Goal: Book appointment/travel/reservation

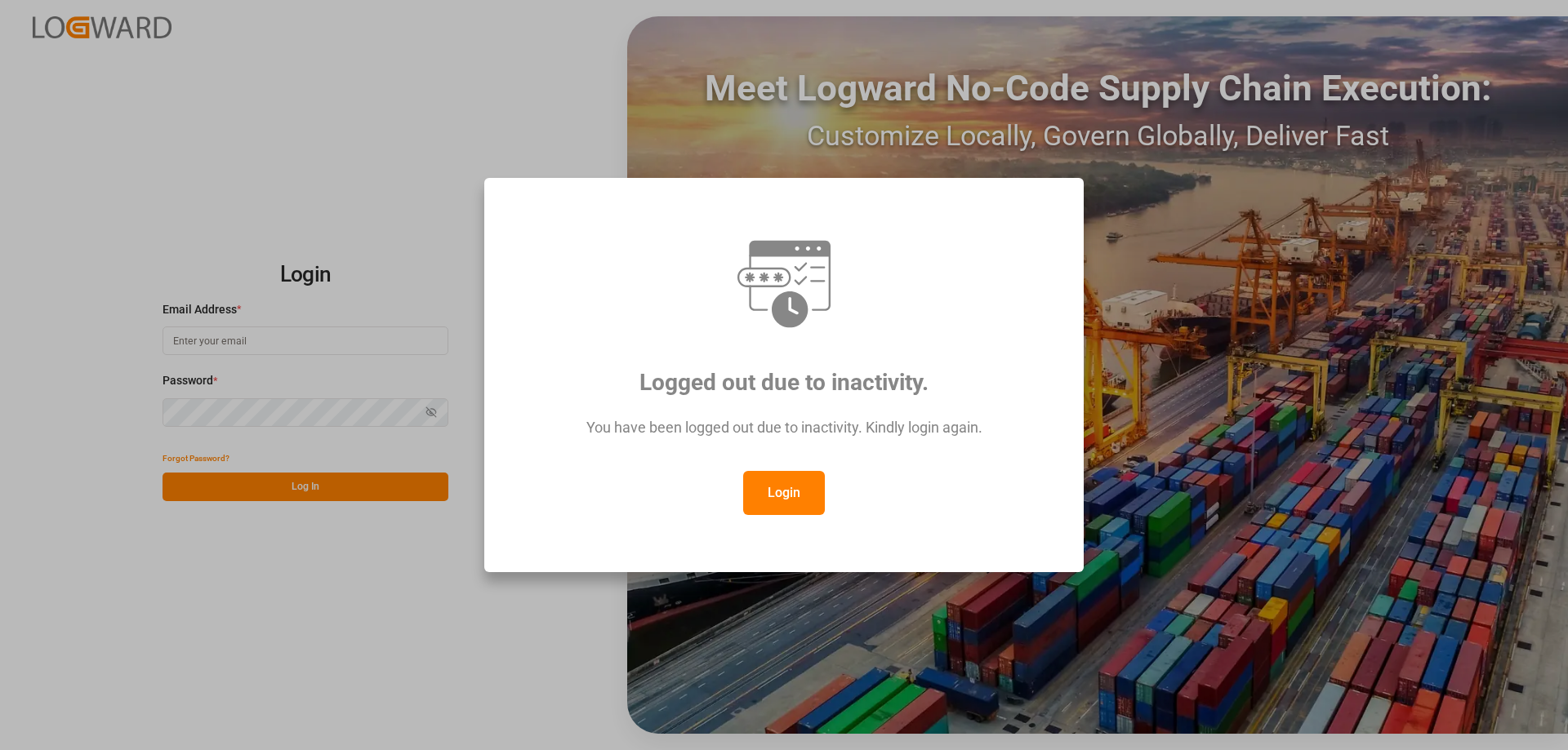
click at [811, 505] on button "Login" at bounding box center [784, 493] width 81 height 44
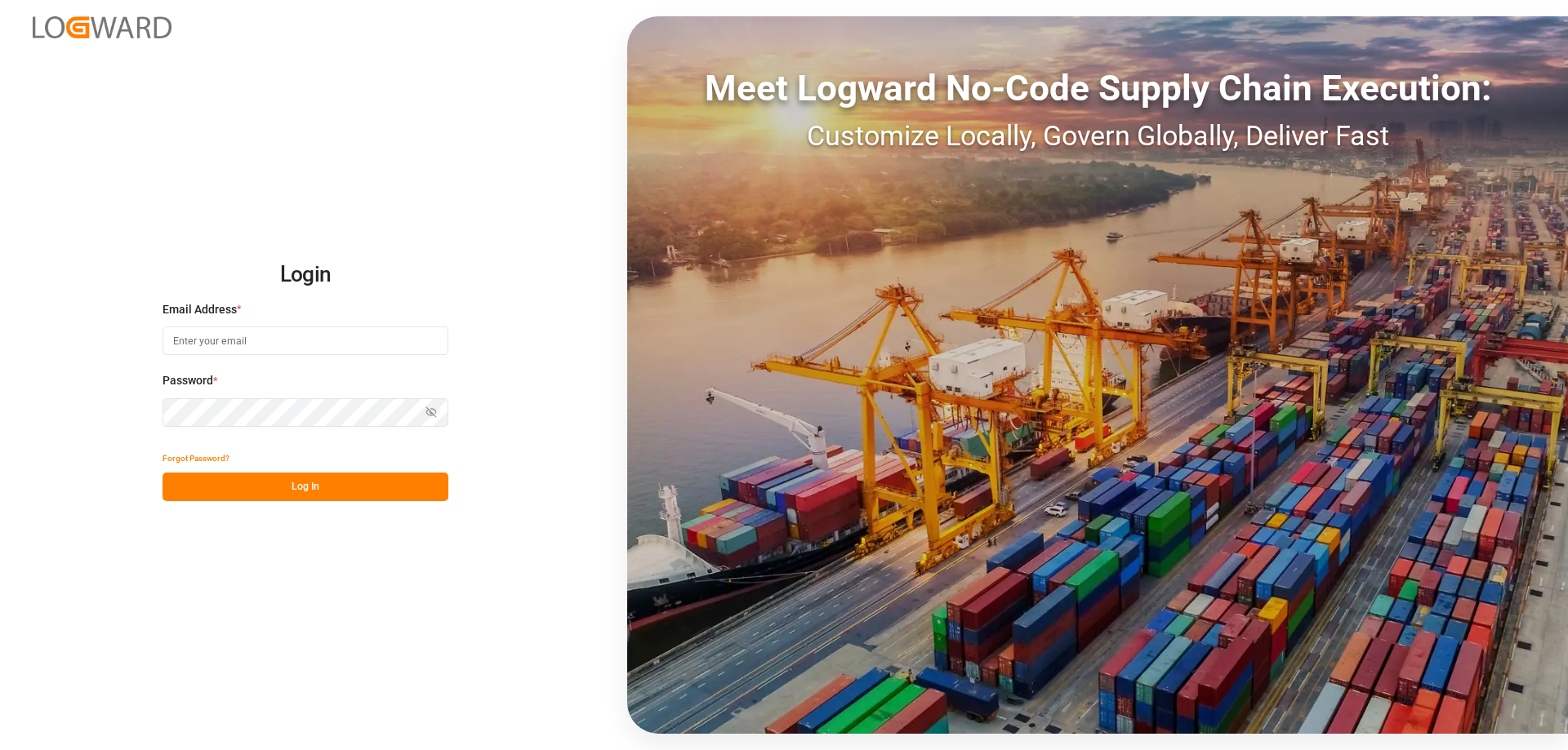
click at [241, 343] on input at bounding box center [305, 341] width 286 height 29
type input "[DOMAIN_NAME][EMAIL_ADDRESS][DOMAIN_NAME]"
click at [432, 418] on icon "button" at bounding box center [431, 413] width 11 height 11
click at [362, 469] on div "Forgot Password?" at bounding box center [305, 459] width 286 height 29
click at [356, 475] on button "Log In" at bounding box center [305, 487] width 286 height 29
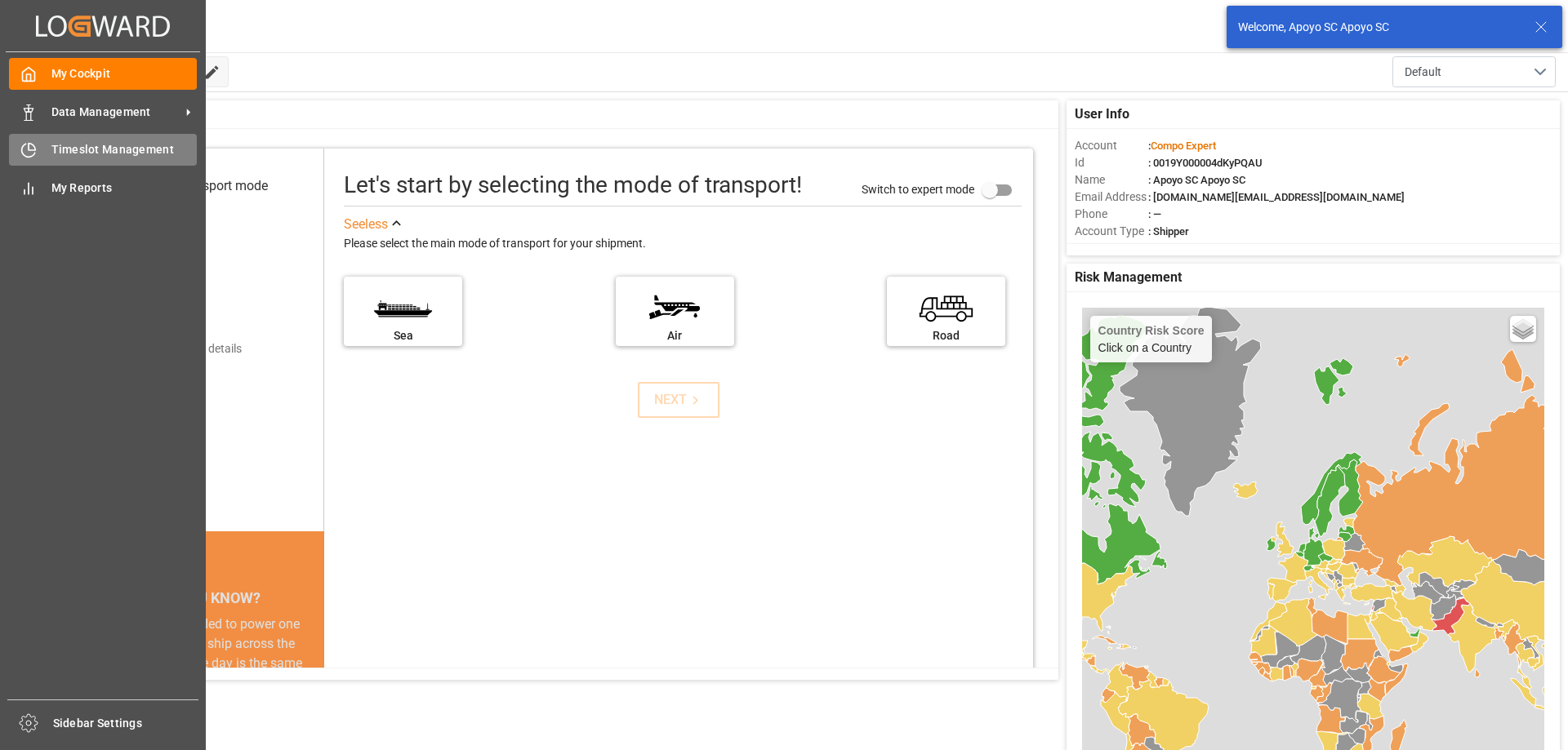
click at [32, 154] on icon at bounding box center [28, 150] width 16 height 16
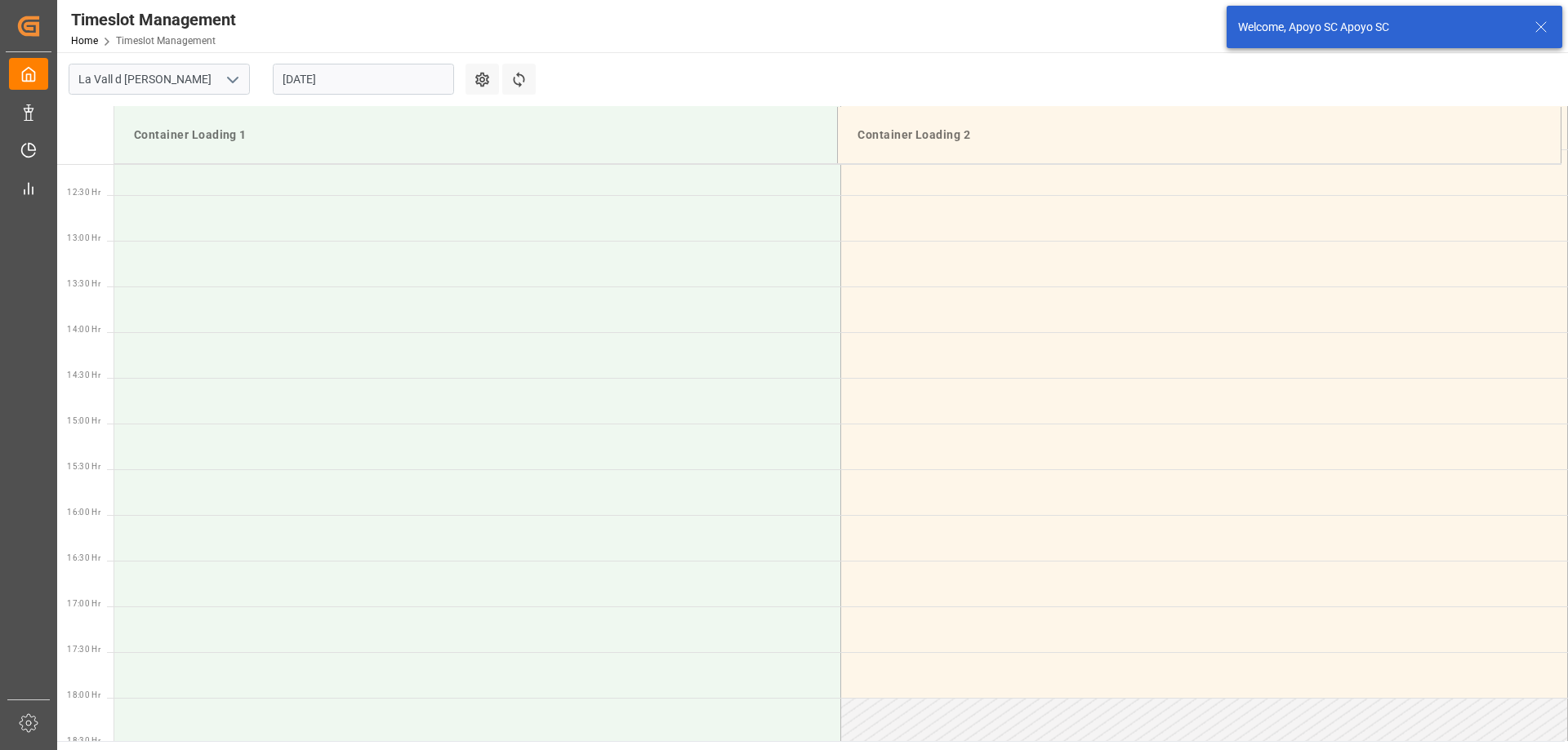
scroll to position [1452, 0]
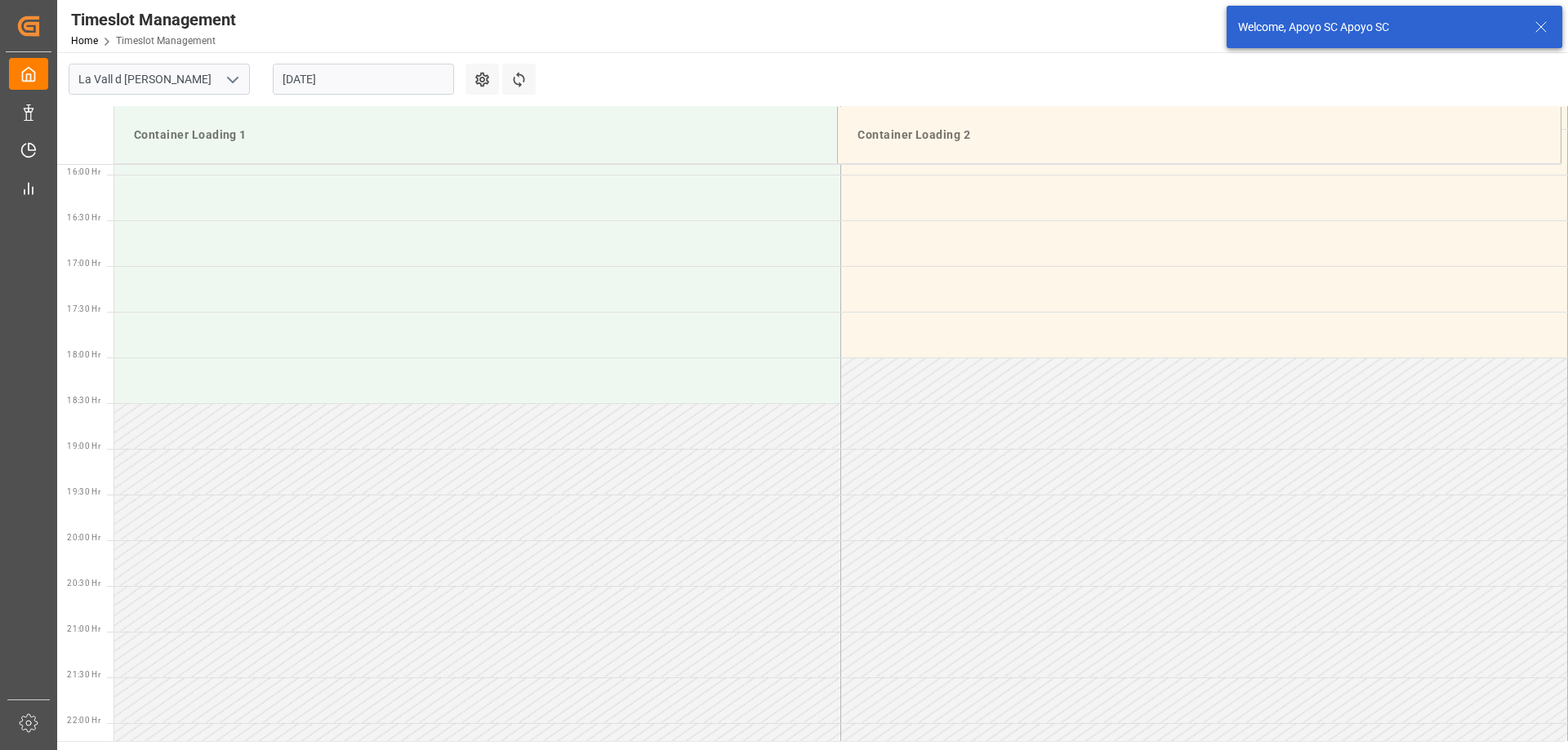
click at [350, 81] on input "[DATE]" at bounding box center [363, 79] width 182 height 31
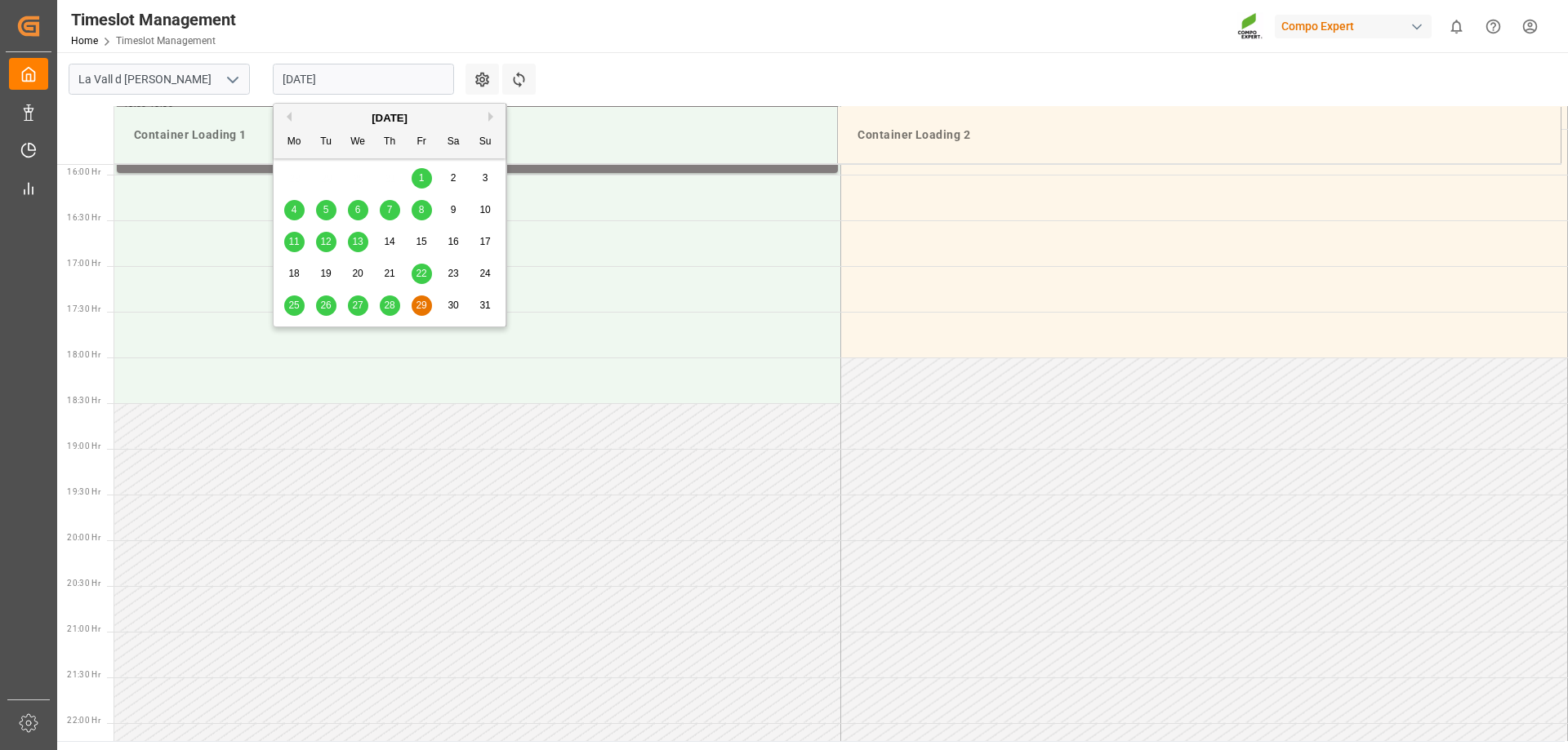
click at [490, 110] on div "[DATE]" at bounding box center [389, 118] width 232 height 16
click at [490, 116] on button "Next Month" at bounding box center [493, 117] width 10 height 10
click at [291, 177] on span "1" at bounding box center [294, 178] width 6 height 11
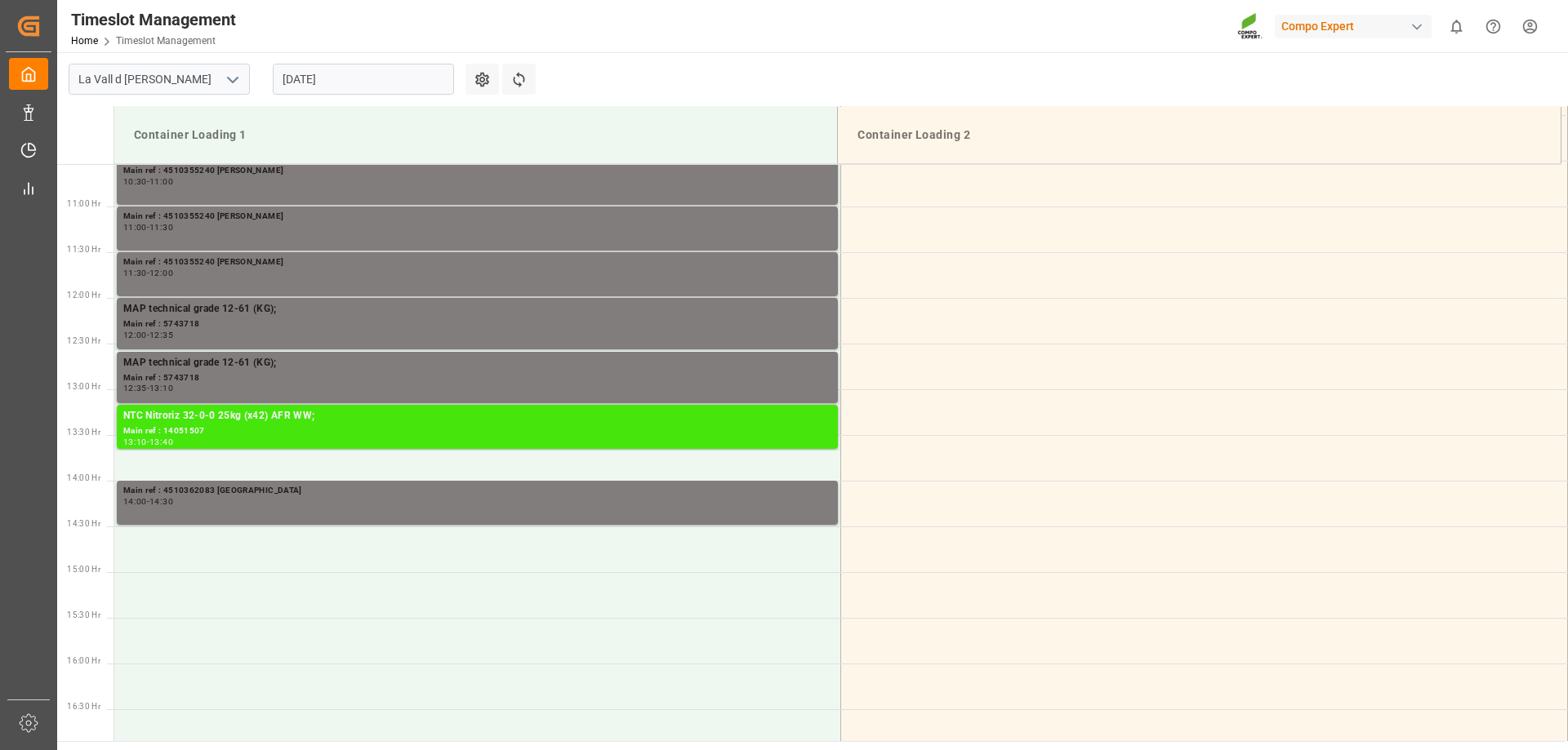
scroll to position [963, 0]
click at [193, 418] on div "NTC Nitroriz 32-0-0 25kg (x42) AFR WW;" at bounding box center [477, 417] width 708 height 16
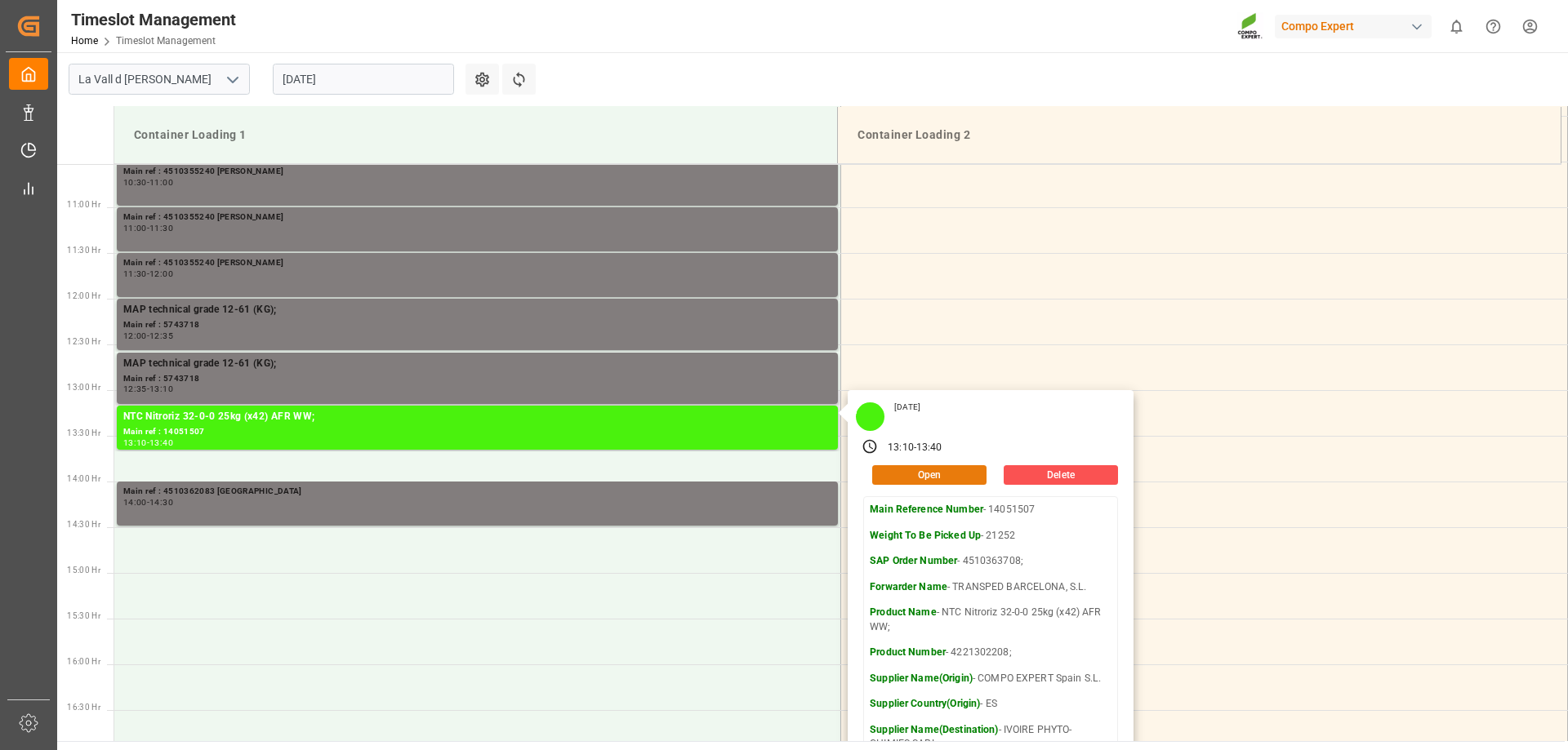
click at [904, 478] on button "Open" at bounding box center [930, 475] width 115 height 20
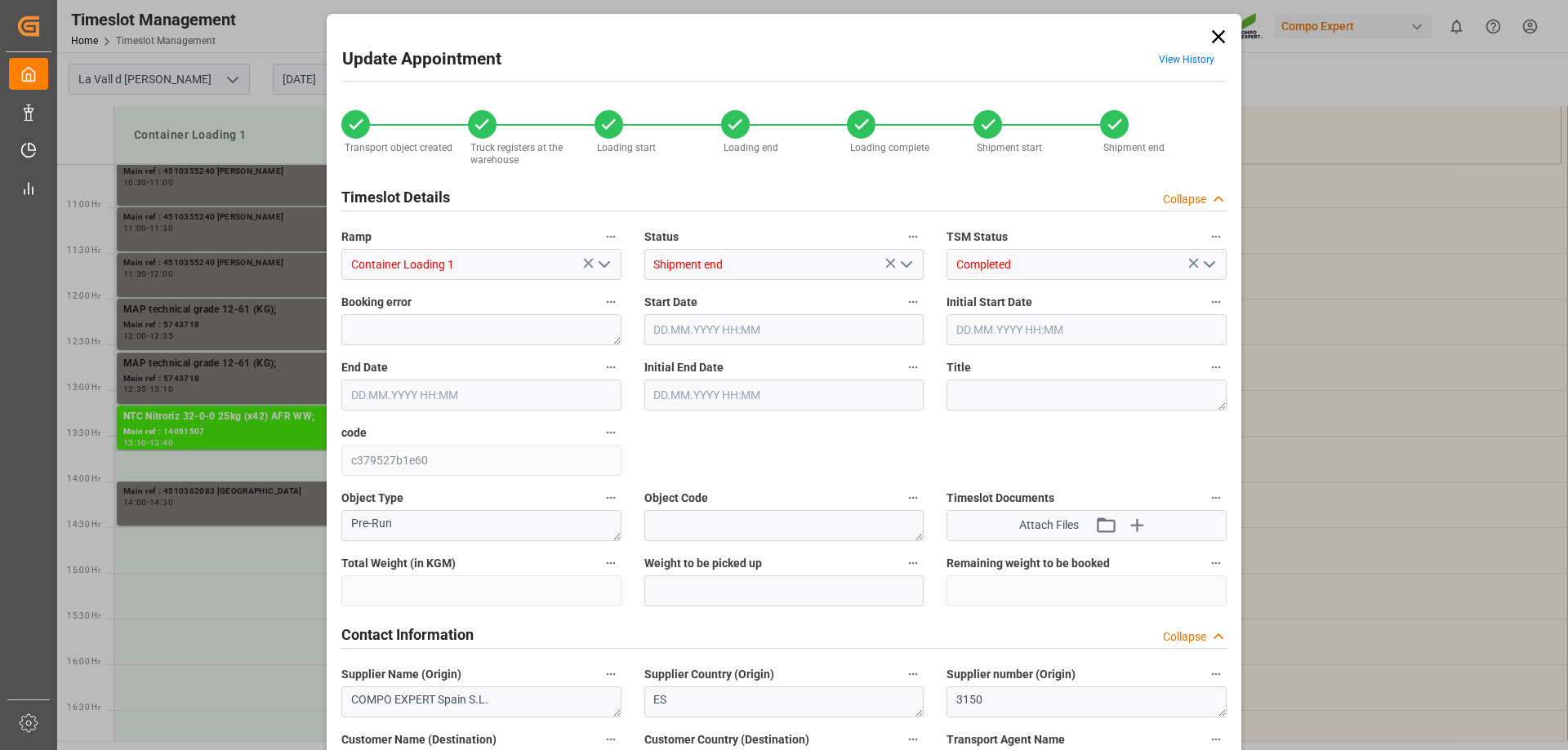
type input "21252"
type input "20"
type input "[DATE] 13:10"
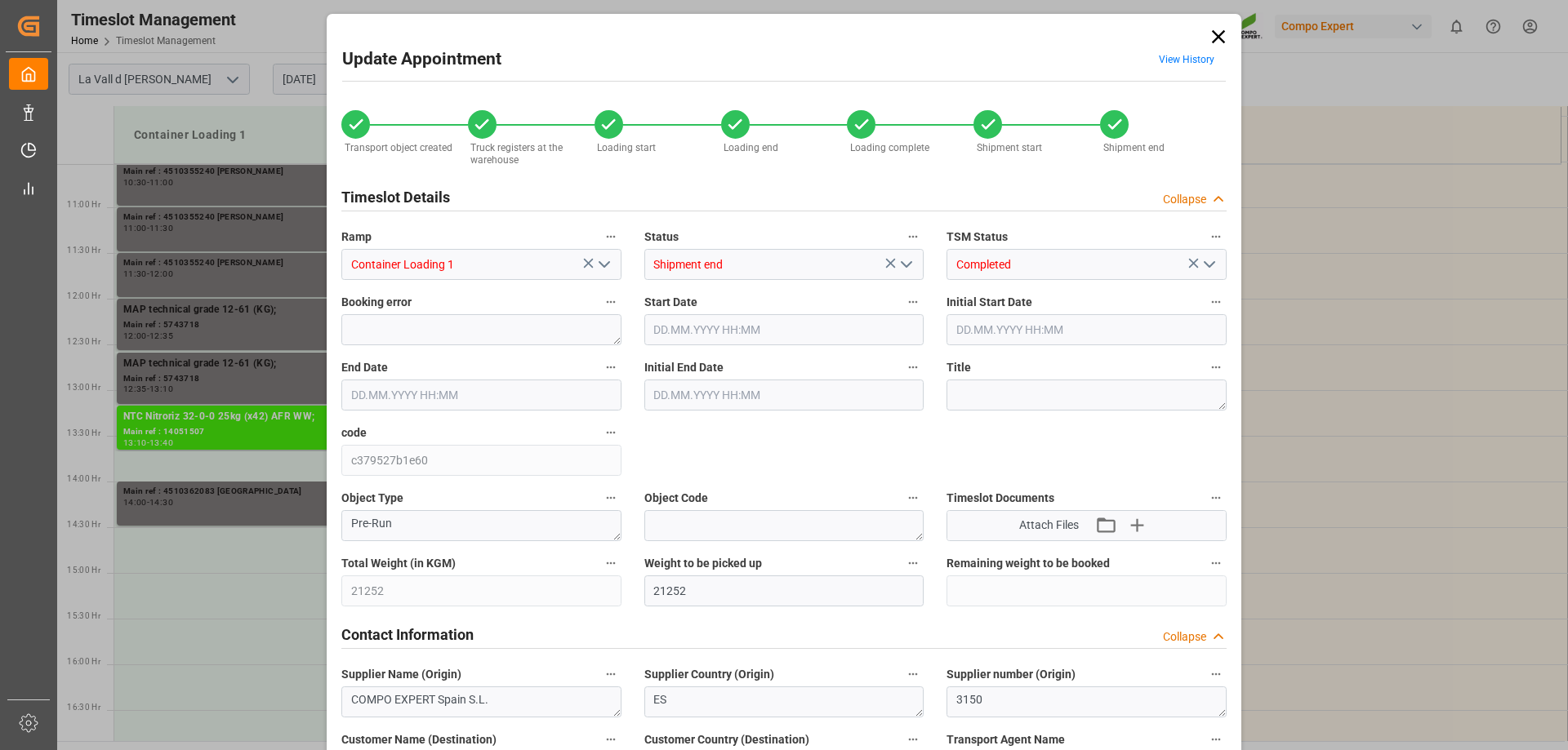
type input "[DATE] 13:40"
type input "[DATE] 13:30"
type input "[DATE] 10:37"
type input "[DATE] 13:49"
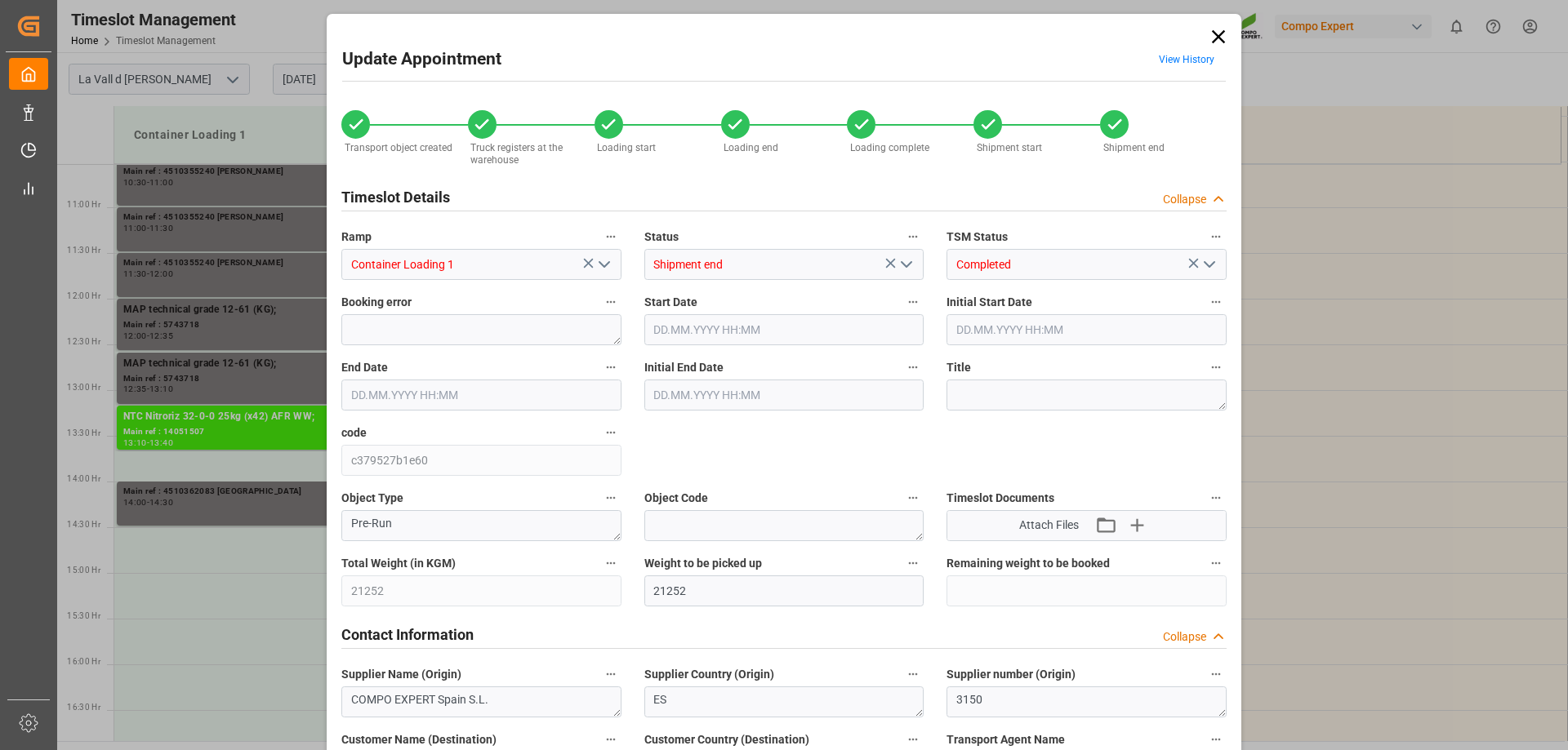
type input "[DATE] 14:14"
type input "[DATE] 09:51"
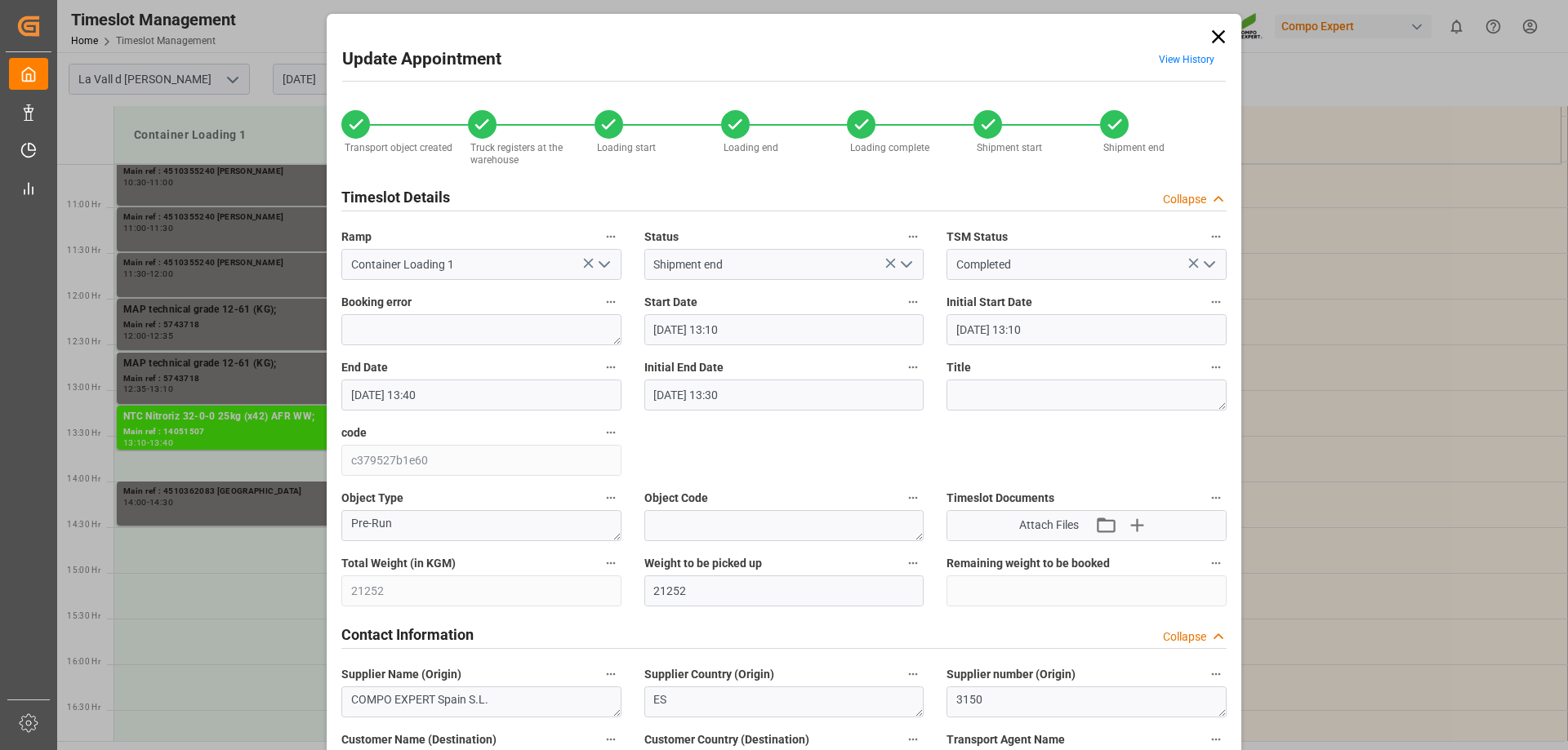
click at [667, 327] on input "[DATE] 13:10" at bounding box center [784, 330] width 280 height 31
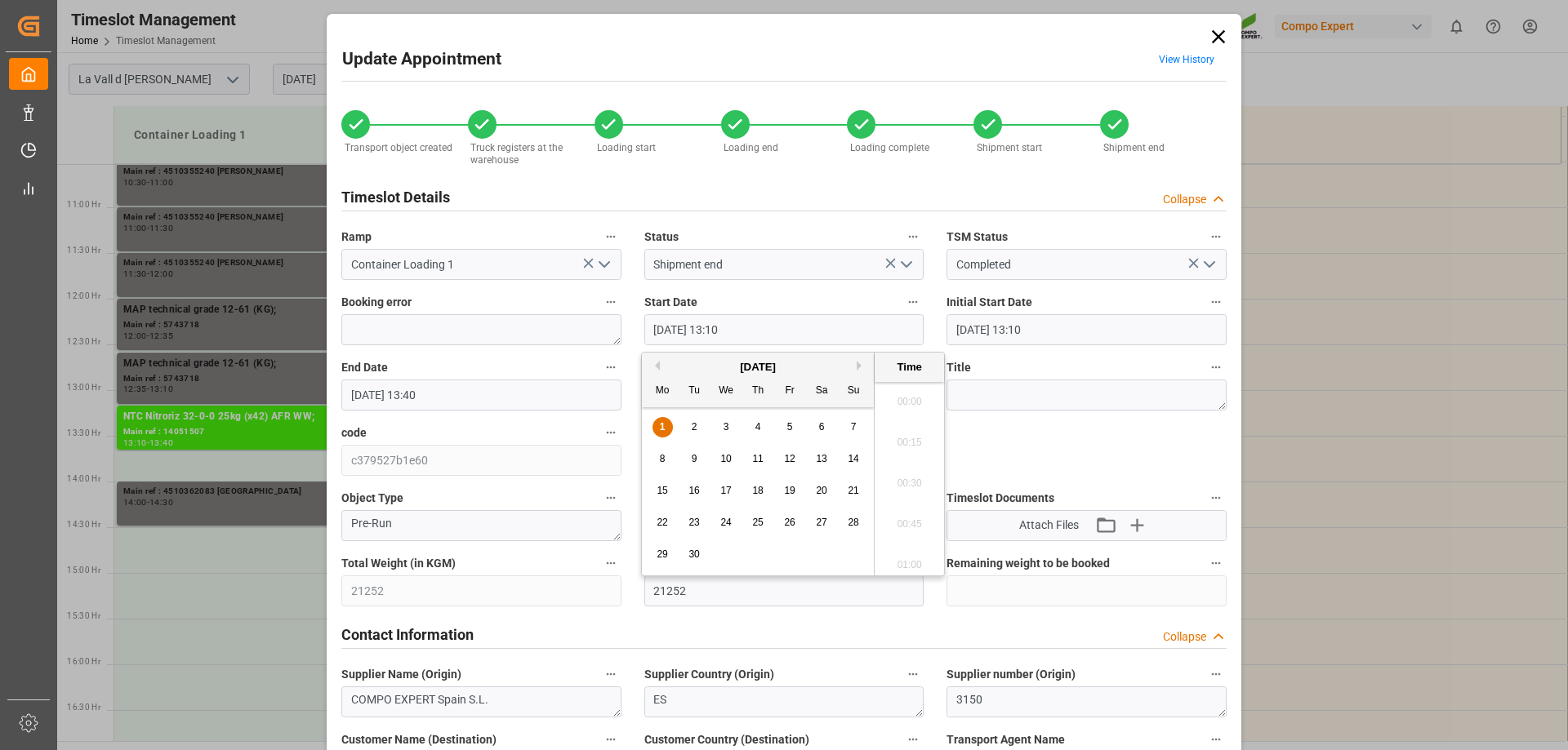
scroll to position [2047, 0]
click at [690, 418] on div "2" at bounding box center [694, 428] width 20 height 20
click at [899, 400] on li "07:30" at bounding box center [909, 396] width 70 height 41
type input "[DATE] 07:30"
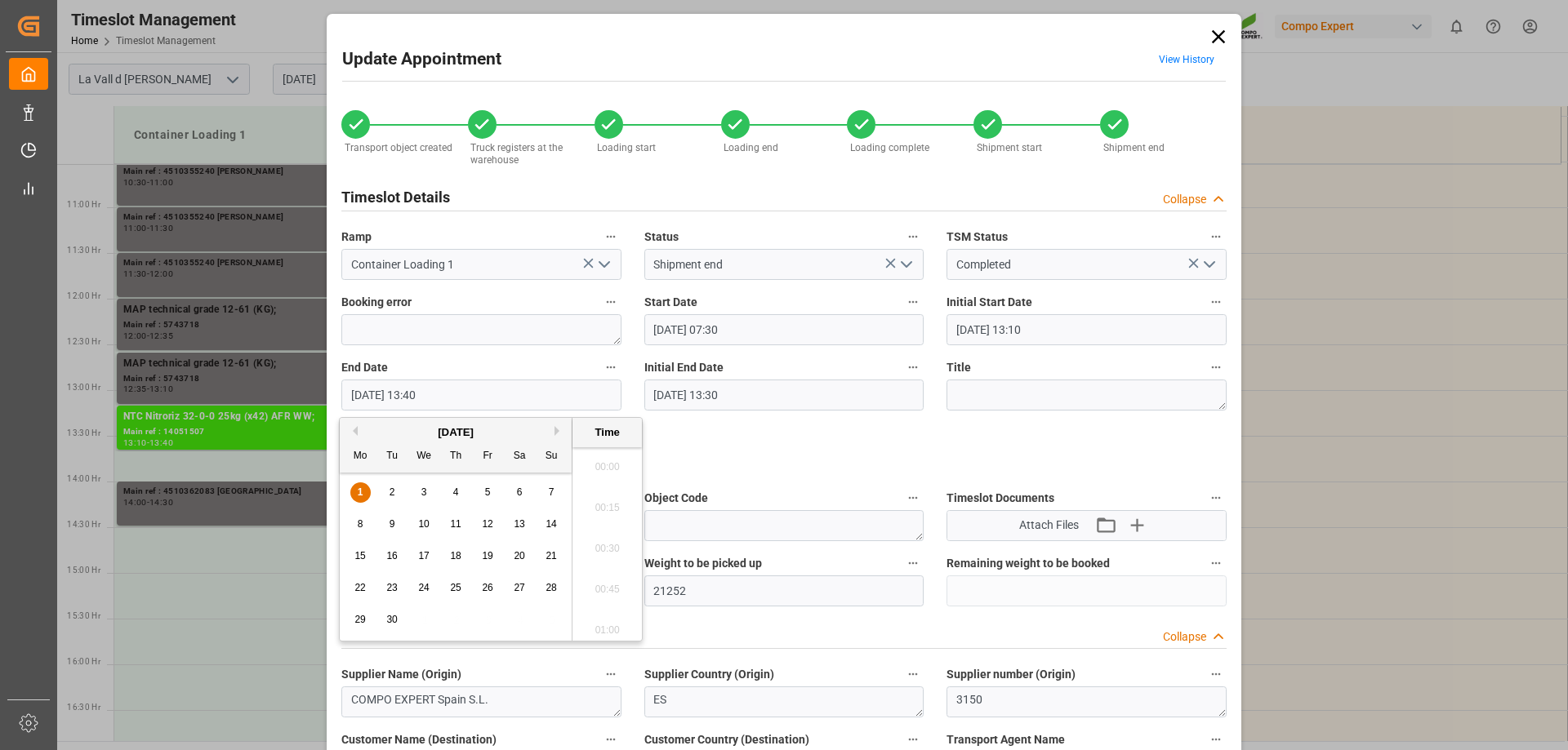
click at [412, 385] on input "[DATE] 13:40" at bounding box center [481, 395] width 280 height 31
click at [385, 481] on div "1 2 3 4 5 6 7" at bounding box center [456, 492] width 223 height 32
click at [385, 485] on div "2" at bounding box center [392, 493] width 20 height 20
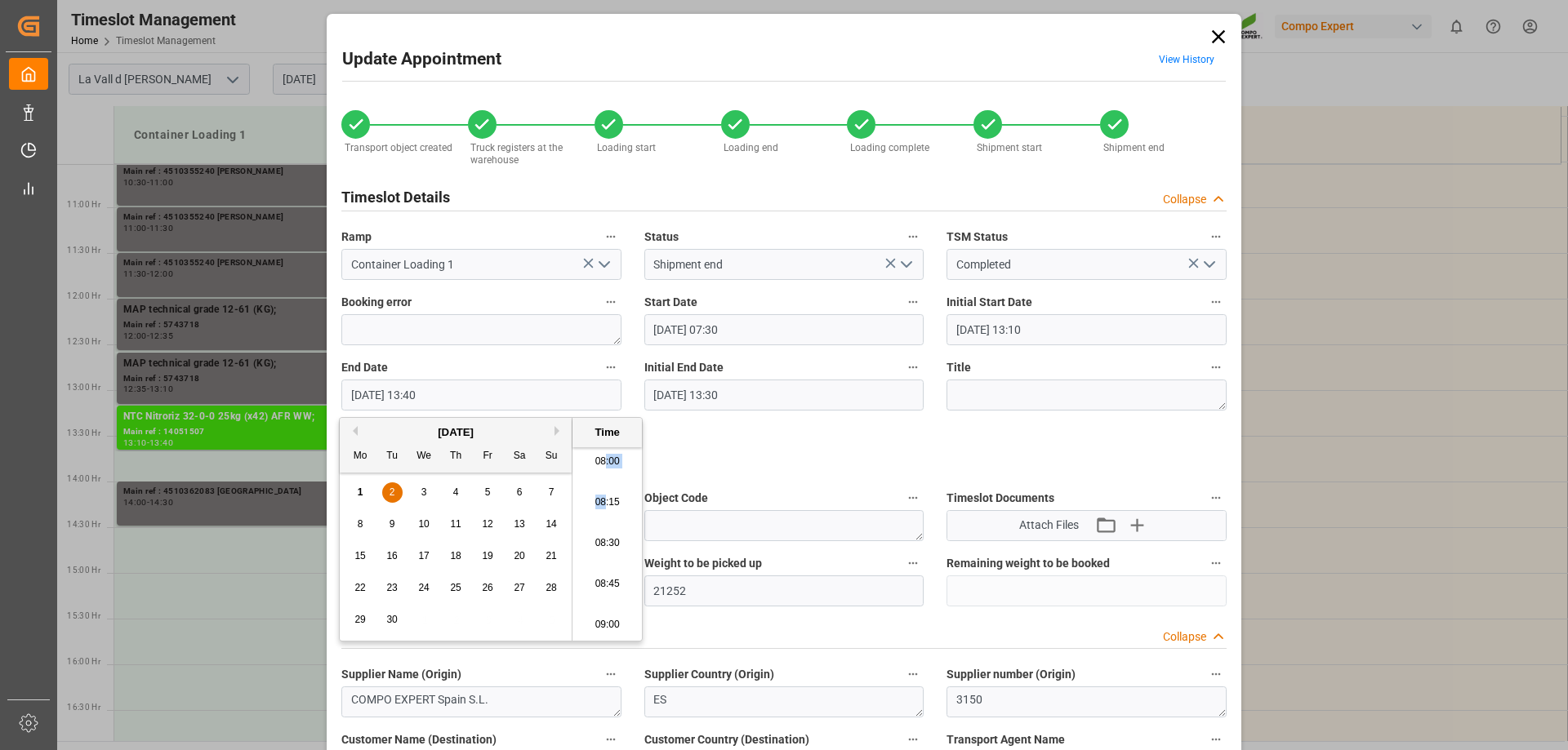
drag, startPoint x: 604, startPoint y: 482, endPoint x: 604, endPoint y: 471, distance: 11.0
click at [604, 471] on ul "00:00 00:15 00:30 00:45 01:00 01:15 01:30 01:45 02:00 02:15 02:30 02:45 03:00 0…" at bounding box center [607, 544] width 70 height 194
click at [604, 471] on li "08:00" at bounding box center [607, 461] width 70 height 41
type input "[DATE] 08:00"
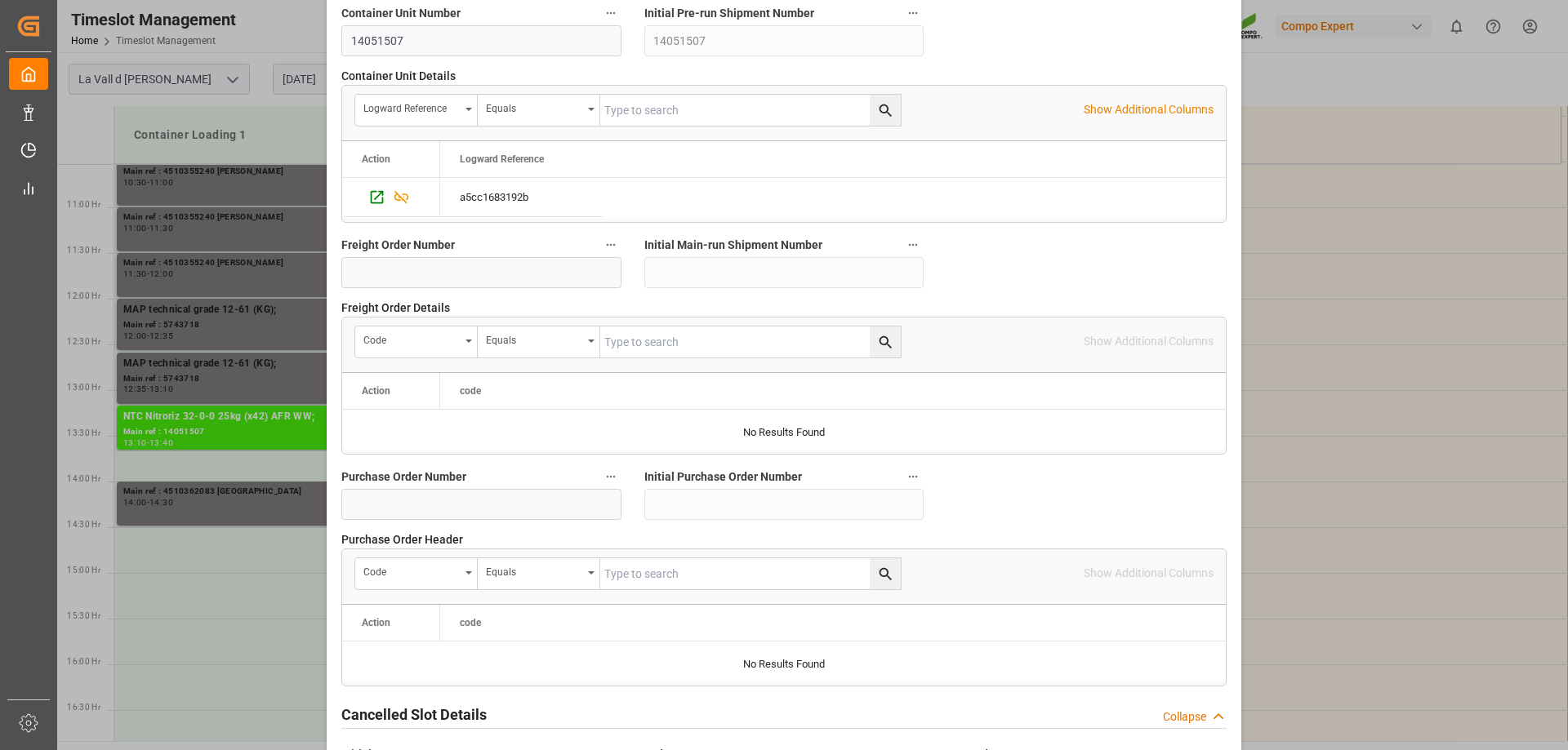
scroll to position [1515, 0]
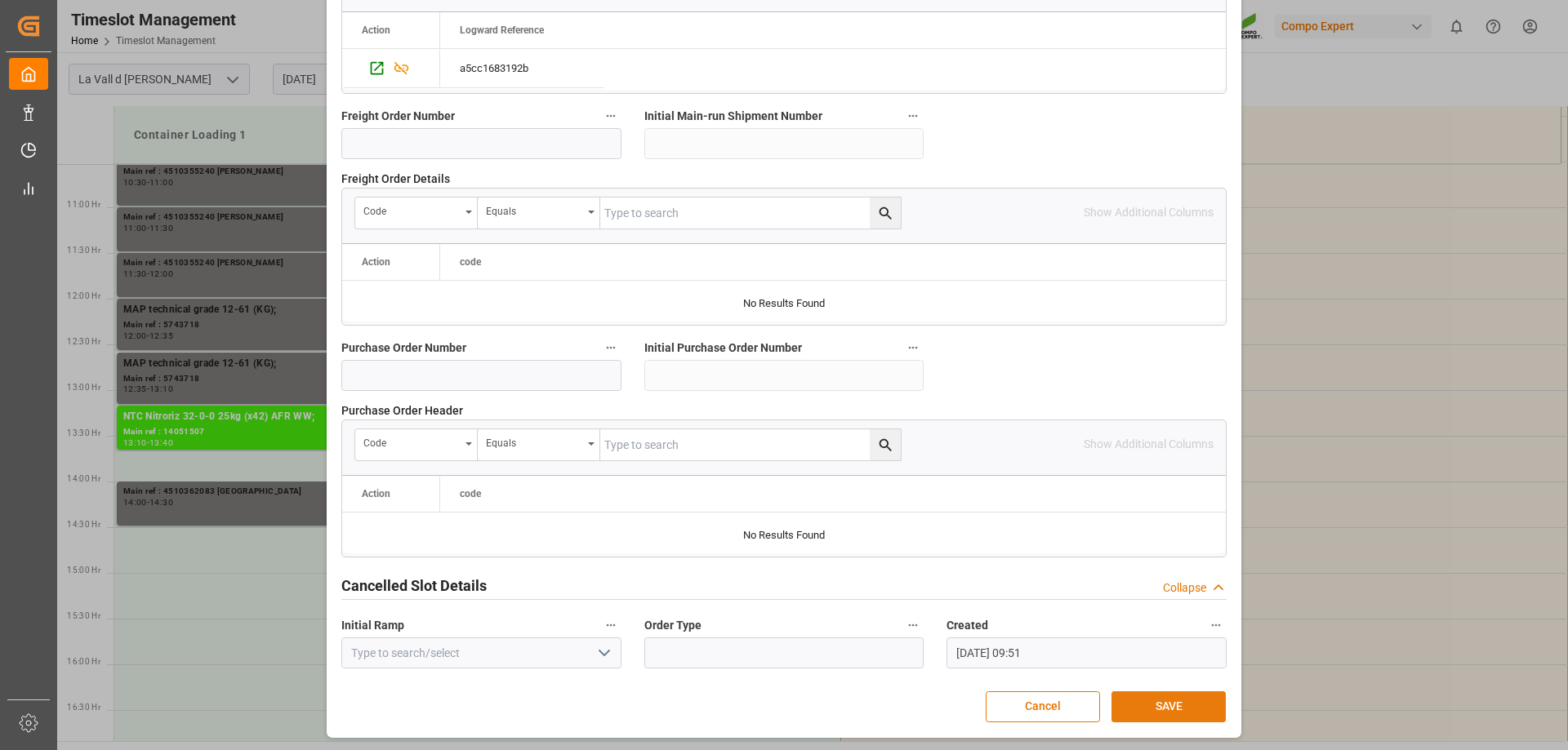
click at [1181, 701] on button "SAVE" at bounding box center [1169, 707] width 115 height 31
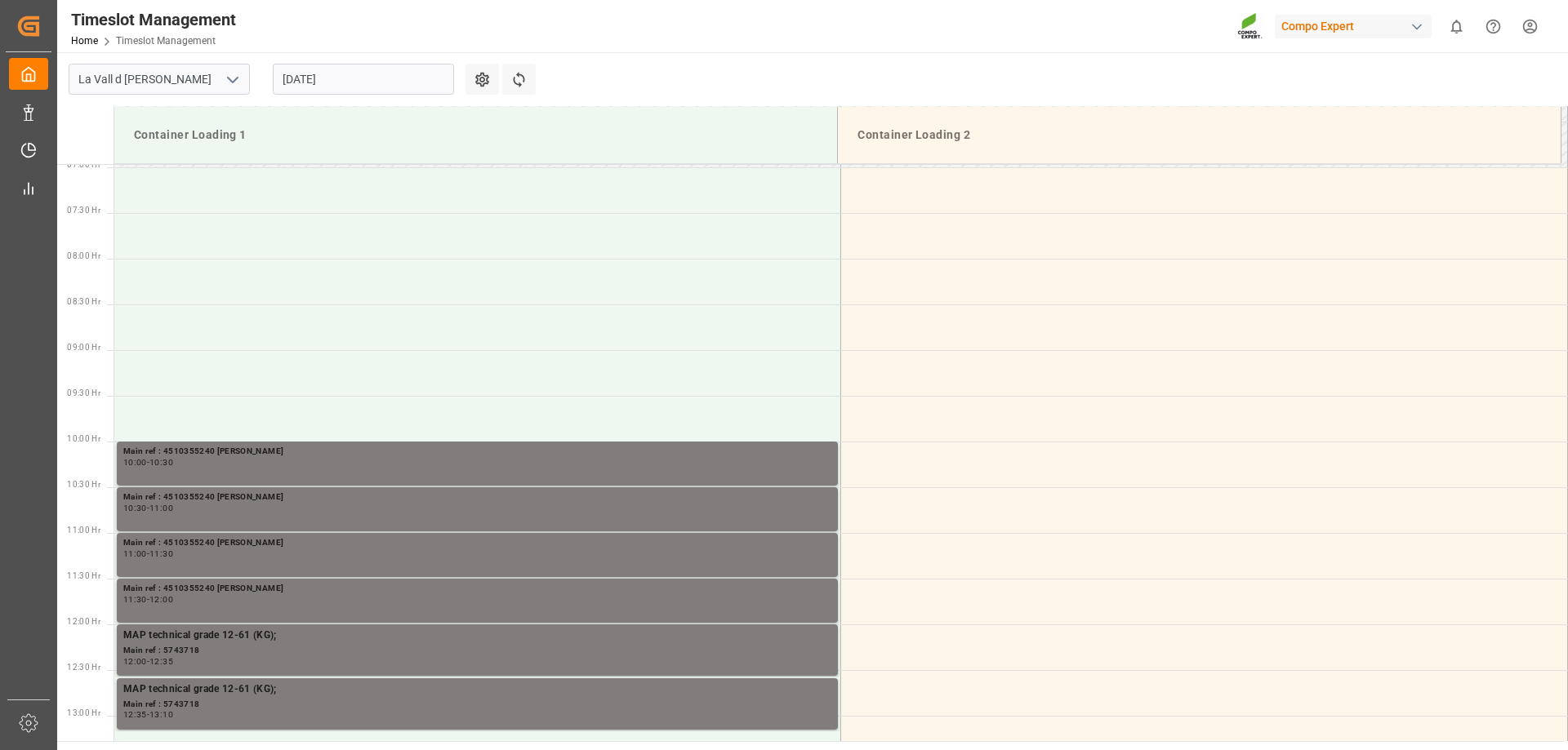
scroll to position [538, 0]
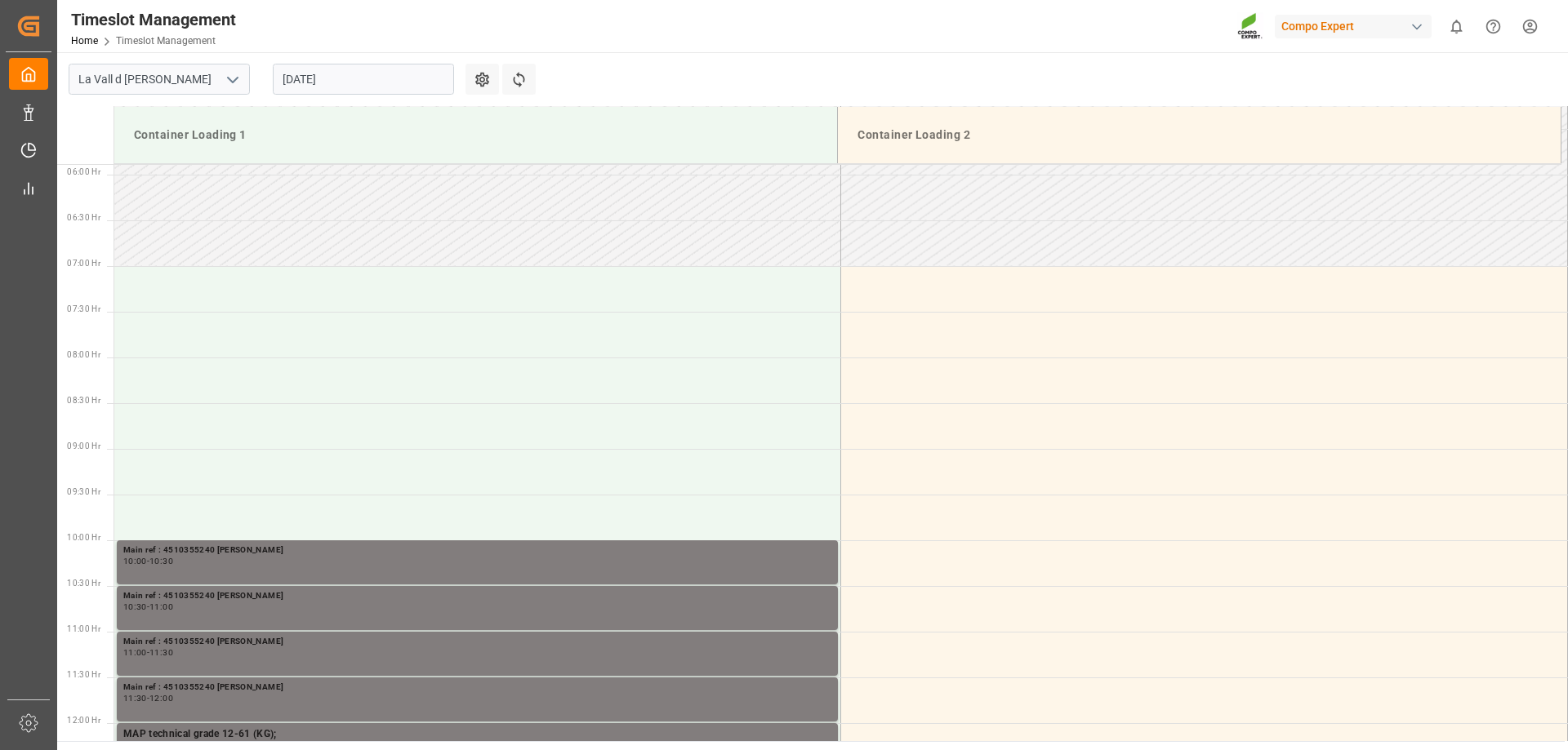
click at [392, 75] on input "[DATE]" at bounding box center [363, 79] width 182 height 31
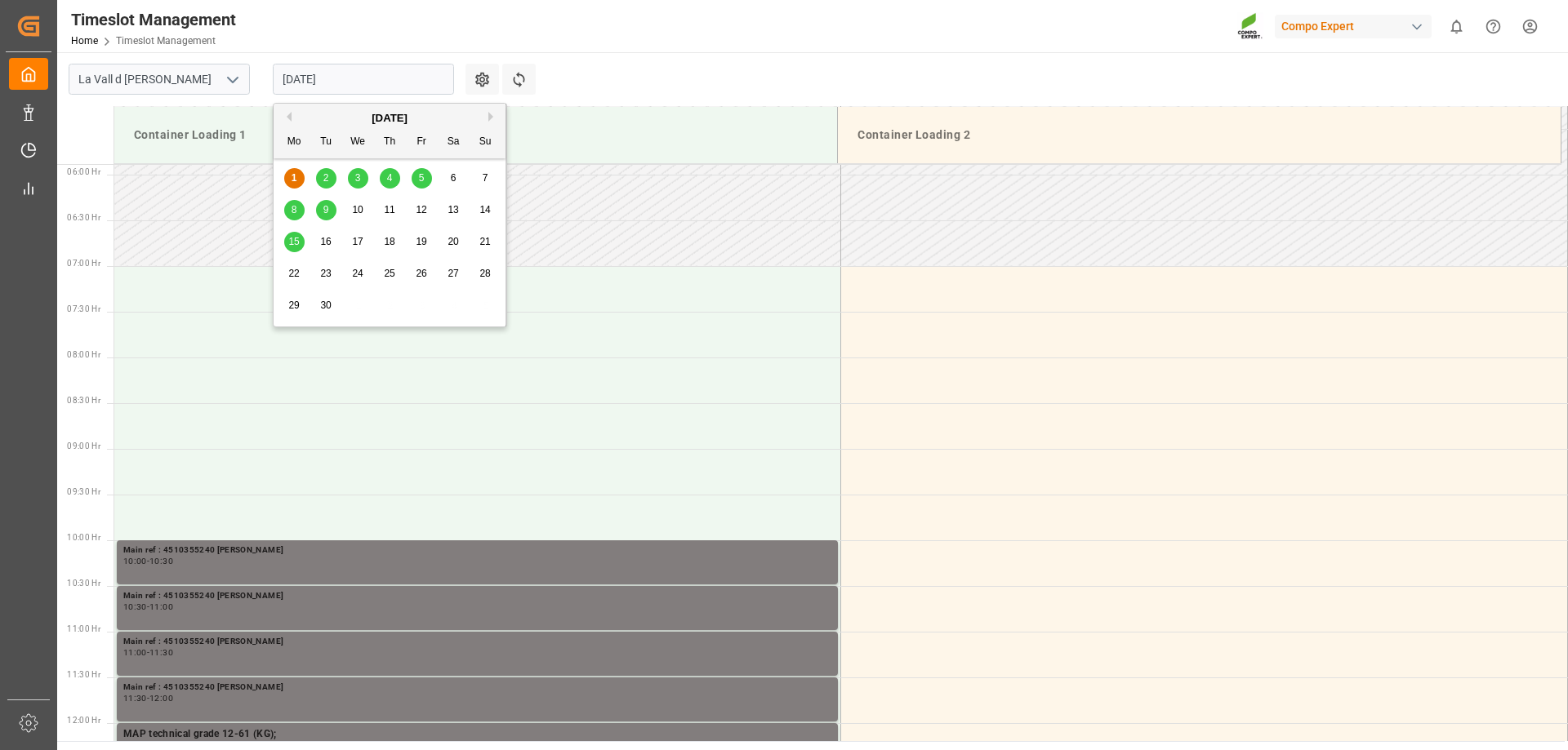
click at [325, 177] on span "2" at bounding box center [326, 178] width 6 height 11
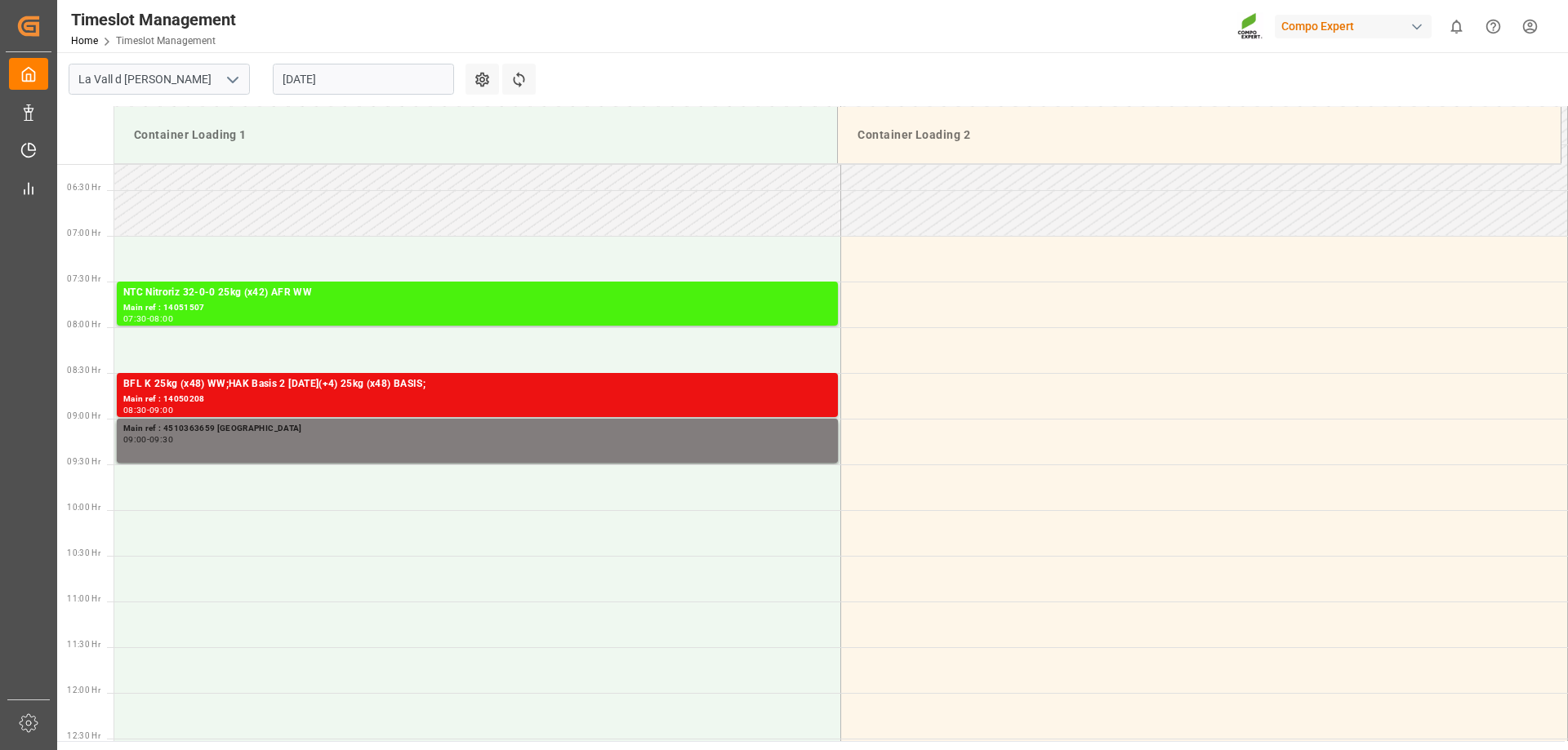
scroll to position [458, 0]
